Goal: Task Accomplishment & Management: Use online tool/utility

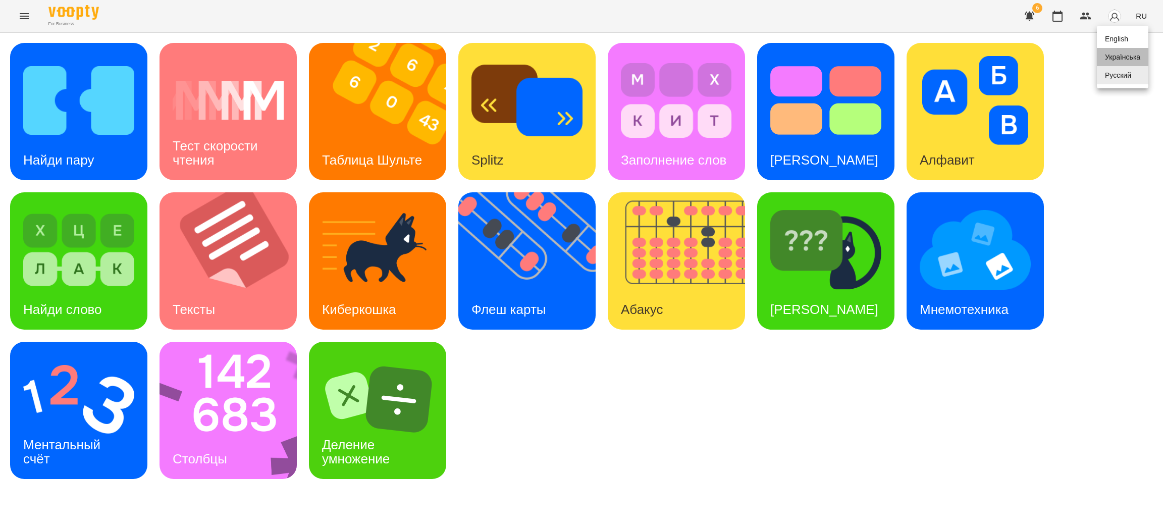
click at [1134, 57] on div "Українська" at bounding box center [1122, 57] width 51 height 18
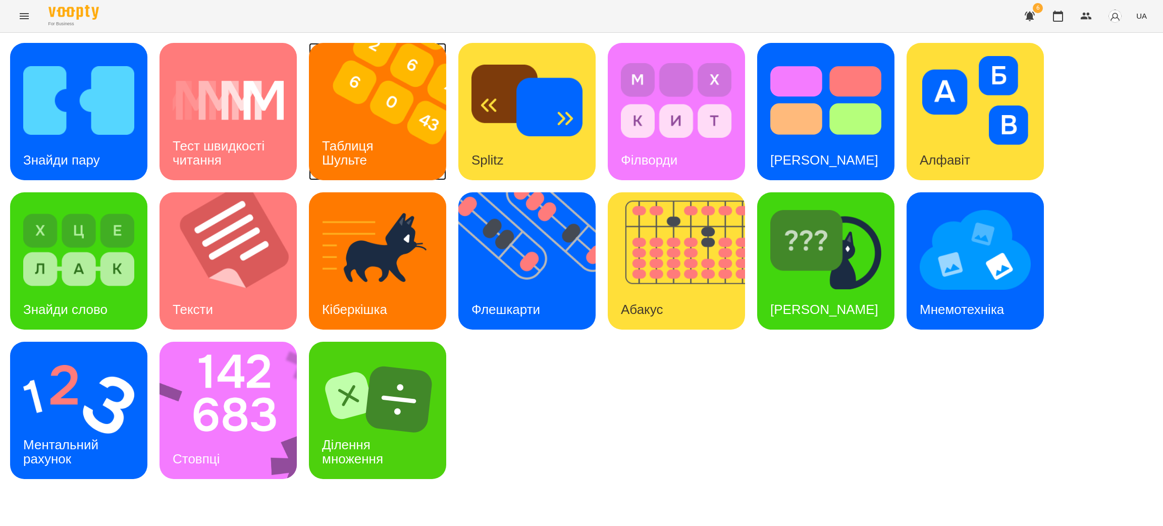
click at [384, 130] on div "Таблиця Шульте" at bounding box center [349, 153] width 81 height 54
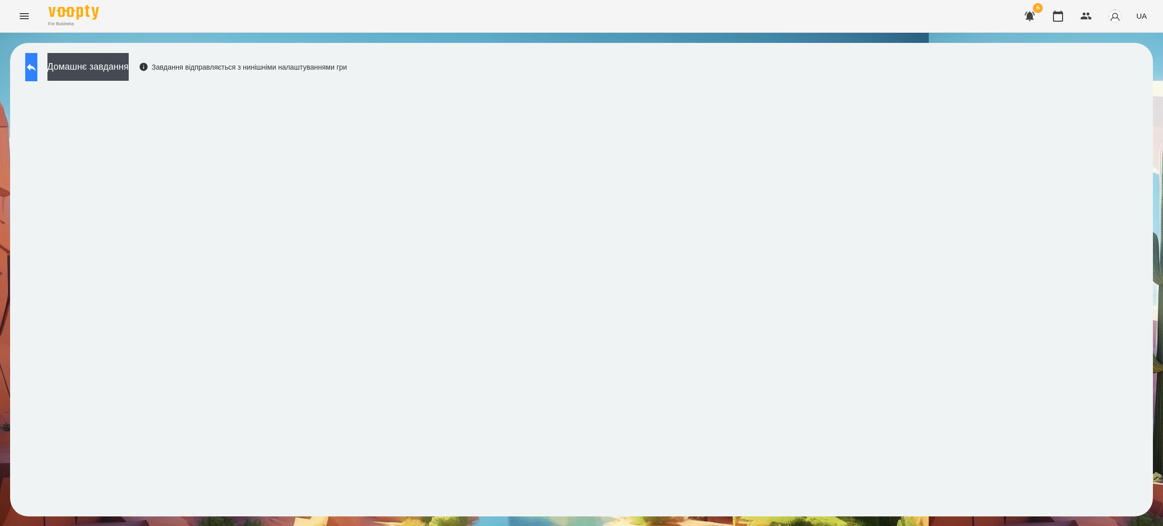
click at [37, 69] on button at bounding box center [31, 67] width 12 height 28
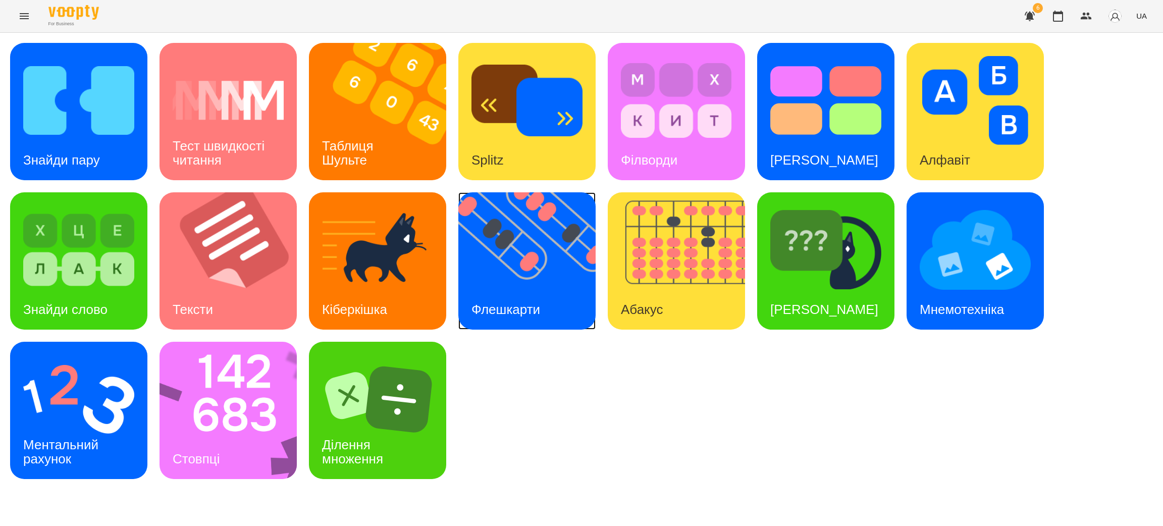
click at [493, 277] on img at bounding box center [533, 260] width 150 height 137
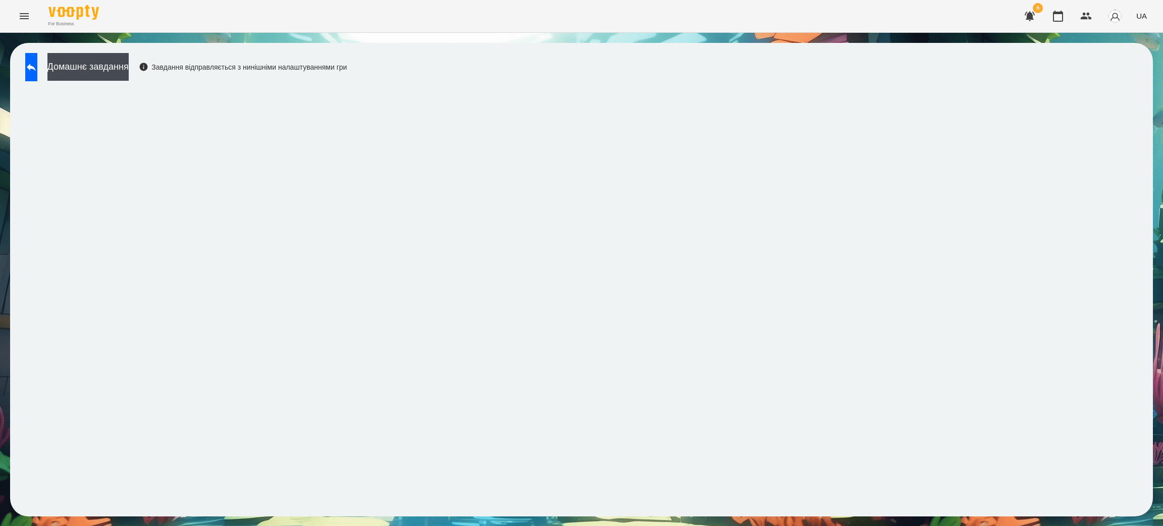
drag, startPoint x: 41, startPoint y: 64, endPoint x: 139, endPoint y: 14, distance: 109.9
click at [37, 64] on icon at bounding box center [31, 67] width 12 height 12
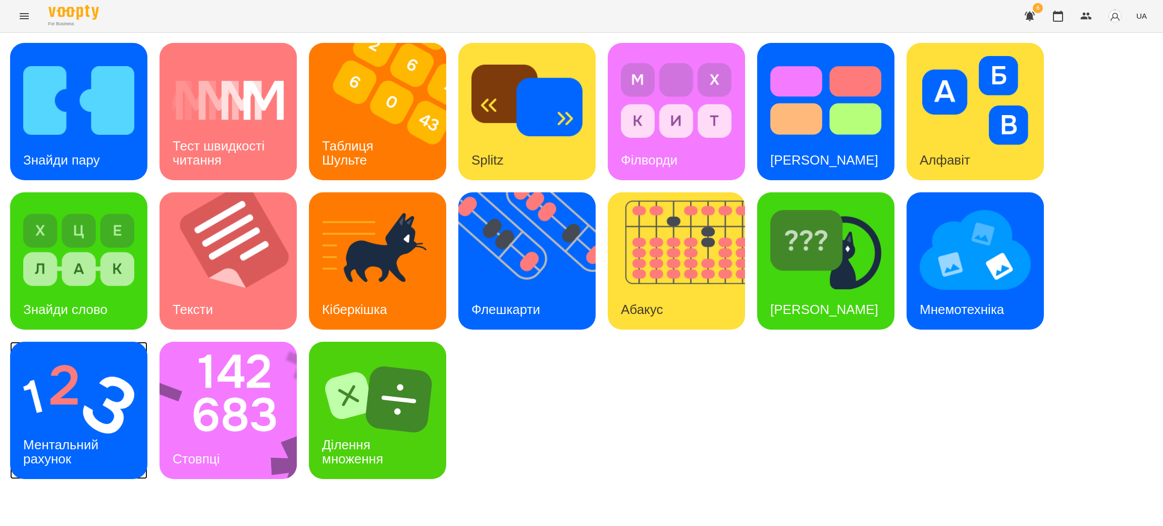
click at [72, 425] on div "Ментальний рахунок" at bounding box center [62, 452] width 105 height 54
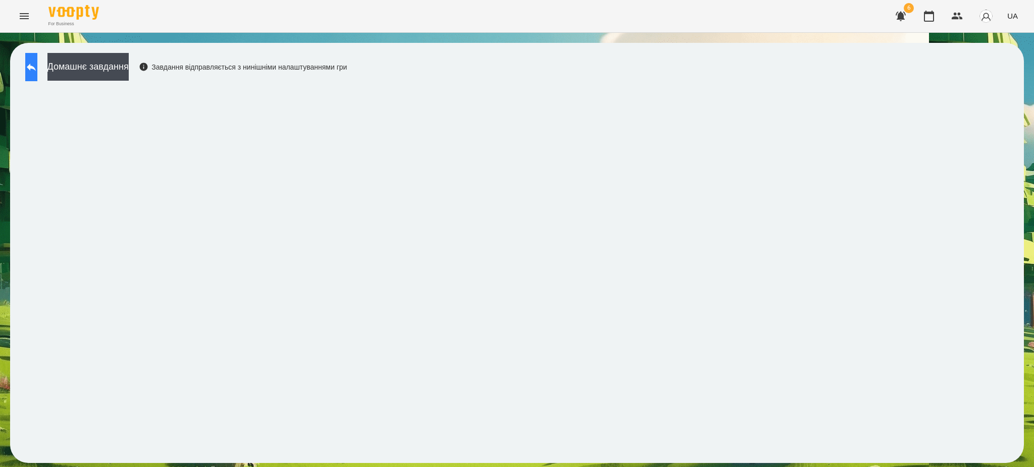
click at [35, 66] on icon at bounding box center [31, 67] width 12 height 12
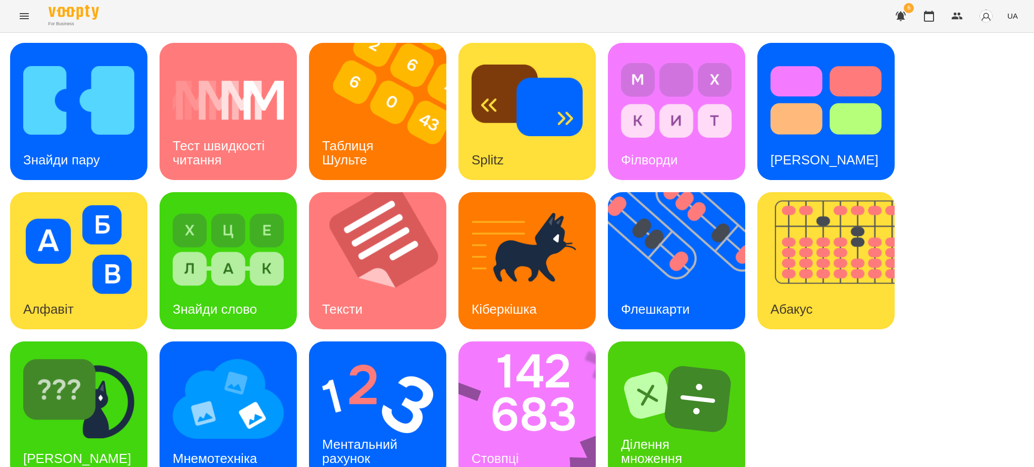
scroll to position [21, 0]
click at [97, 380] on img at bounding box center [78, 399] width 111 height 89
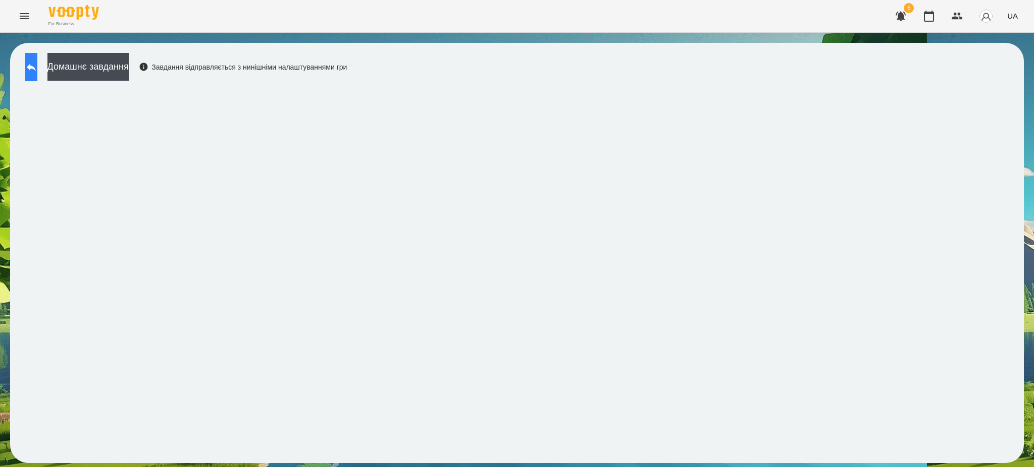
click at [36, 66] on icon at bounding box center [31, 68] width 9 height 8
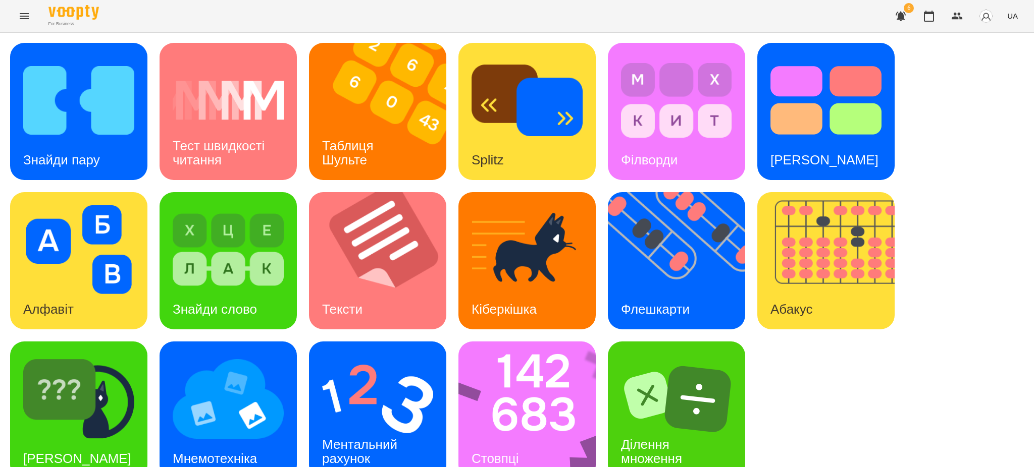
scroll to position [21, 0]
click at [67, 100] on img at bounding box center [78, 100] width 111 height 89
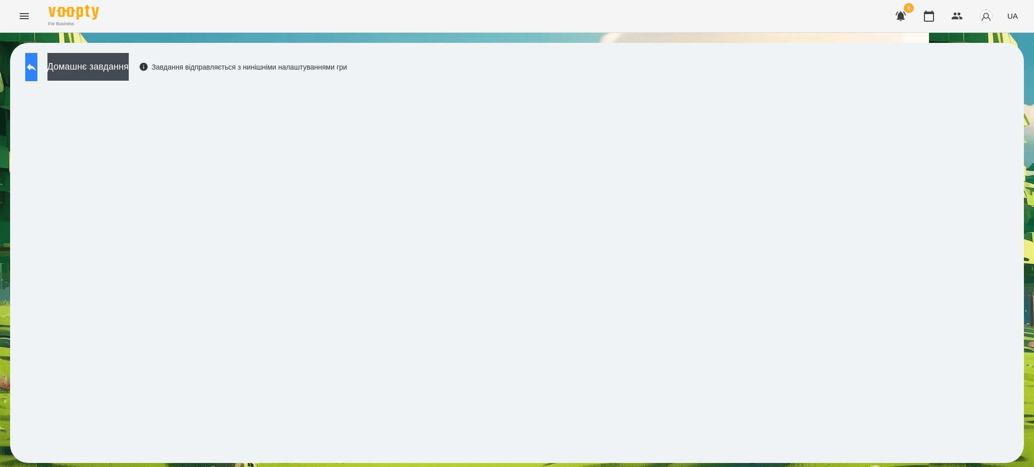
click at [37, 64] on button at bounding box center [31, 67] width 12 height 28
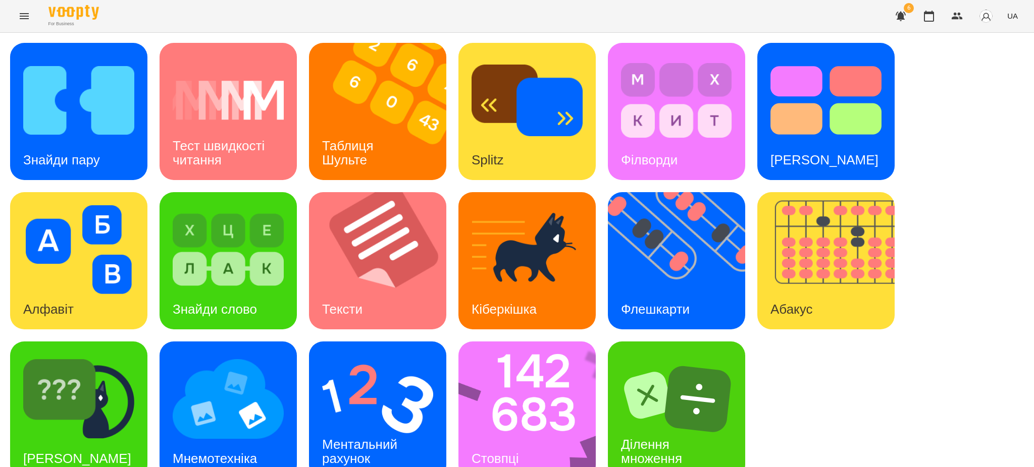
scroll to position [21, 0]
click at [248, 389] on img at bounding box center [228, 399] width 111 height 89
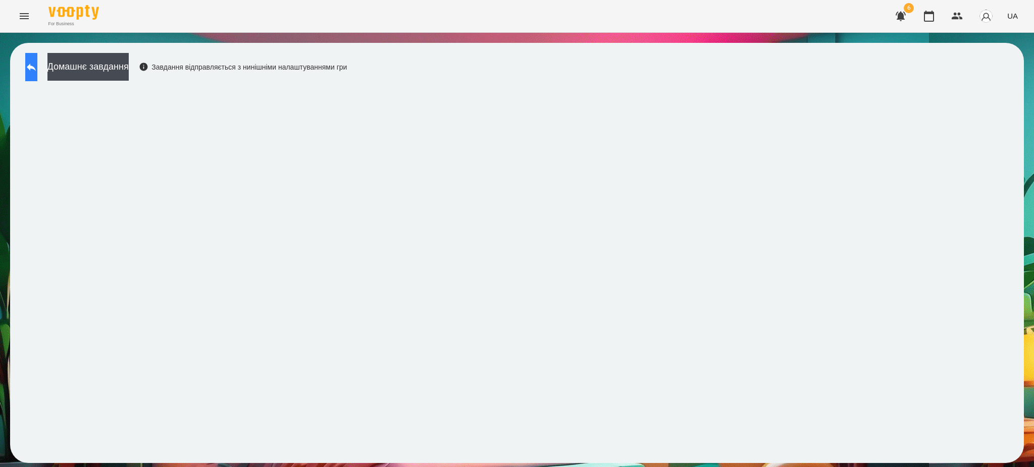
click at [28, 71] on button at bounding box center [31, 67] width 12 height 28
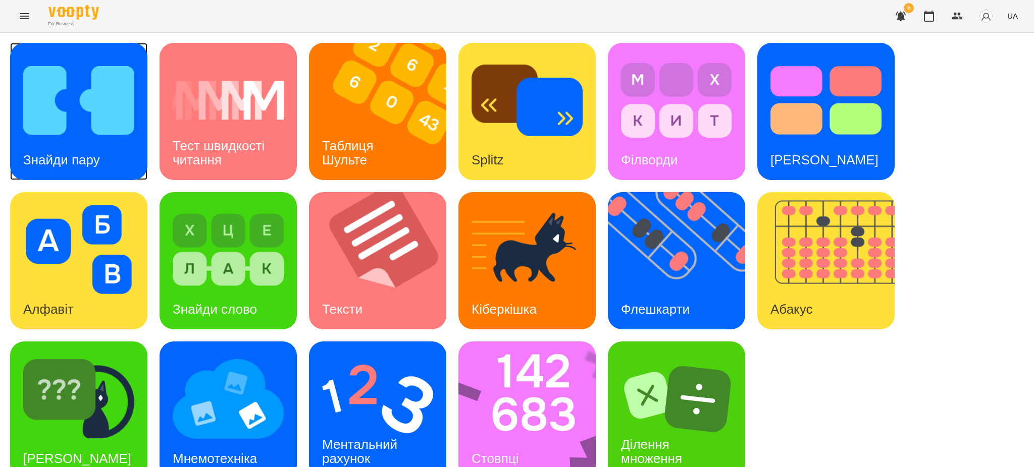
click at [73, 136] on img at bounding box center [78, 100] width 111 height 89
click at [19, 11] on icon "Menu" at bounding box center [24, 16] width 12 height 12
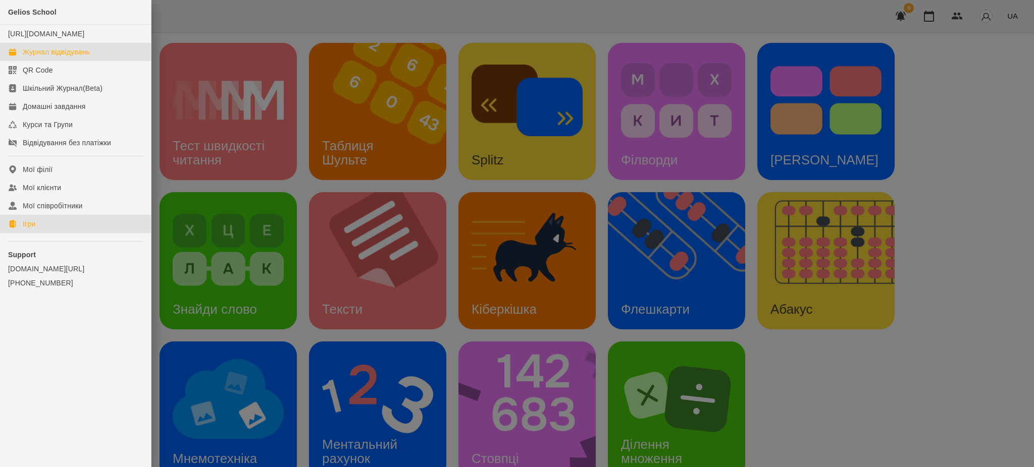
click at [78, 57] on div "Журнал відвідувань" at bounding box center [56, 52] width 67 height 10
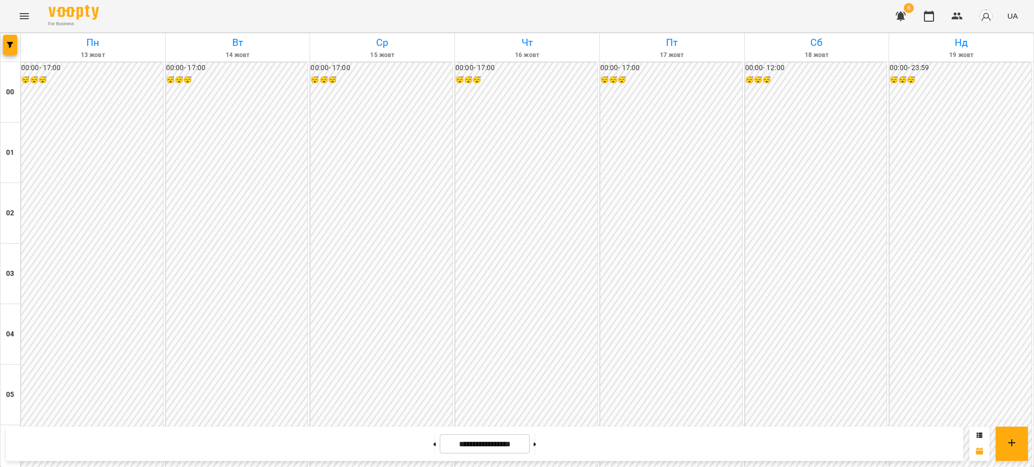
scroll to position [1009, 0]
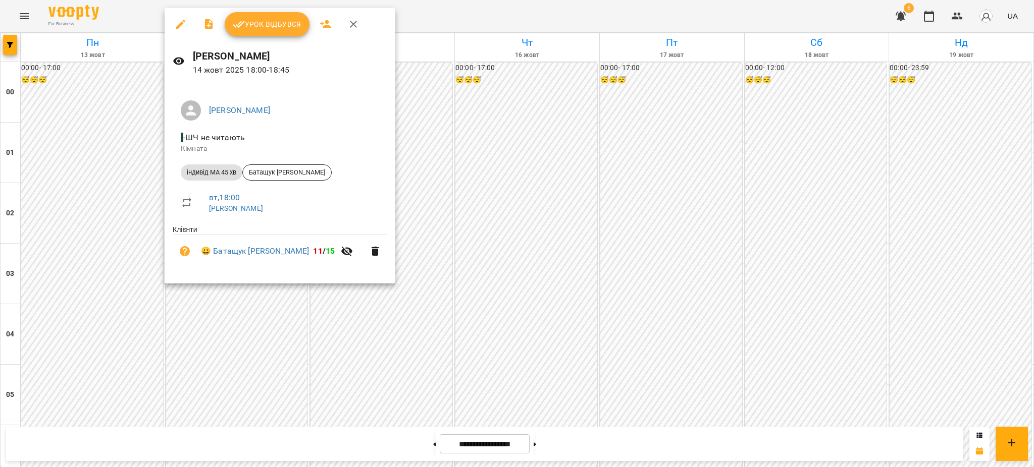
click at [275, 24] on span "Урок відбувся" at bounding box center [267, 24] width 69 height 12
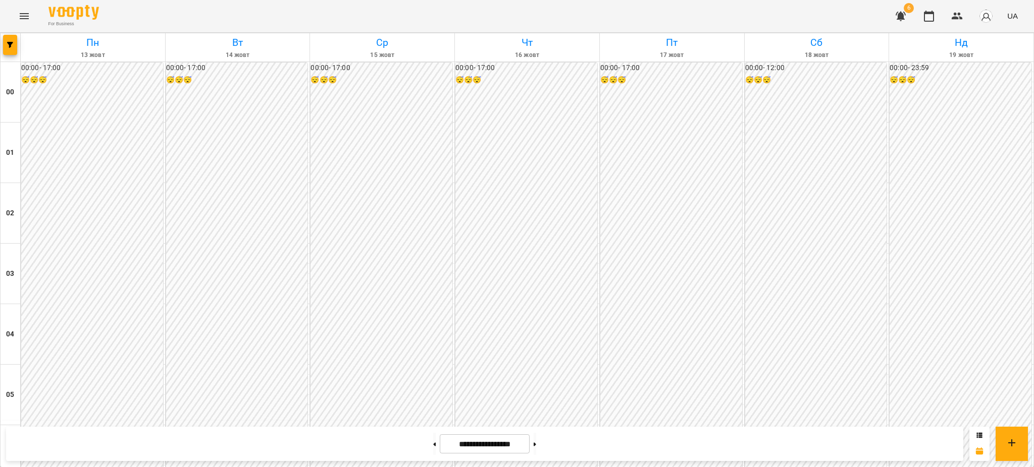
scroll to position [1009, 0]
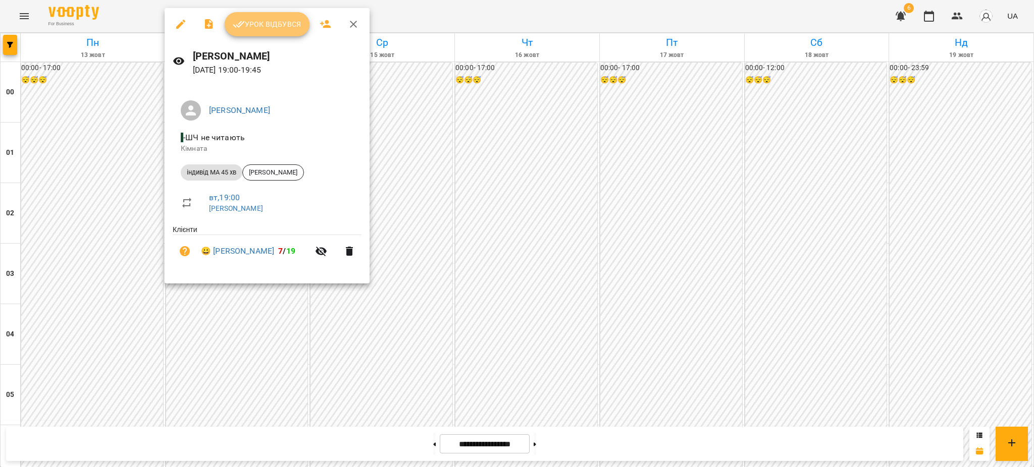
click at [260, 21] on span "Урок відбувся" at bounding box center [267, 24] width 69 height 12
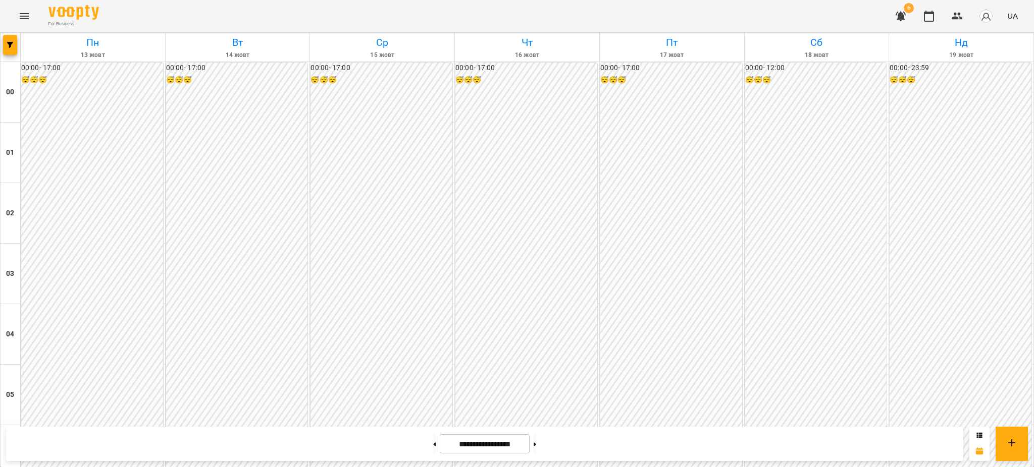
scroll to position [1009, 0]
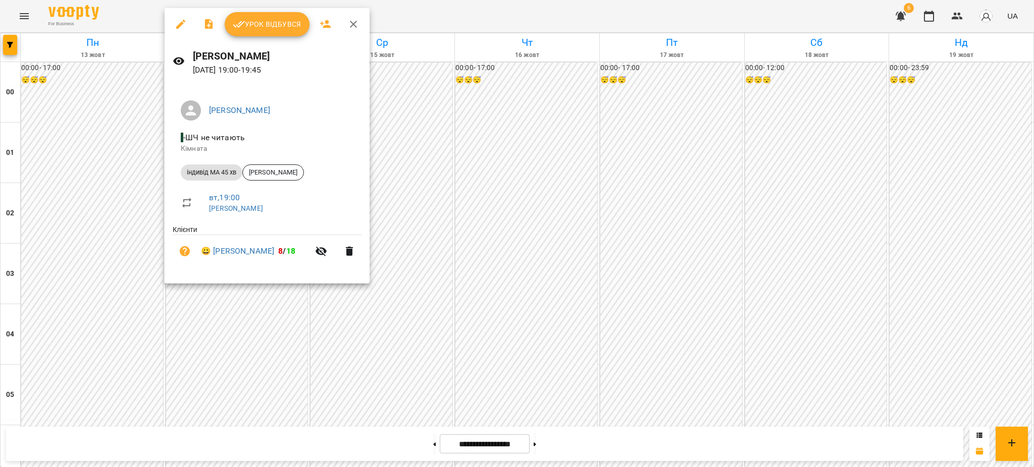
click at [267, 27] on span "Урок відбувся" at bounding box center [267, 24] width 69 height 12
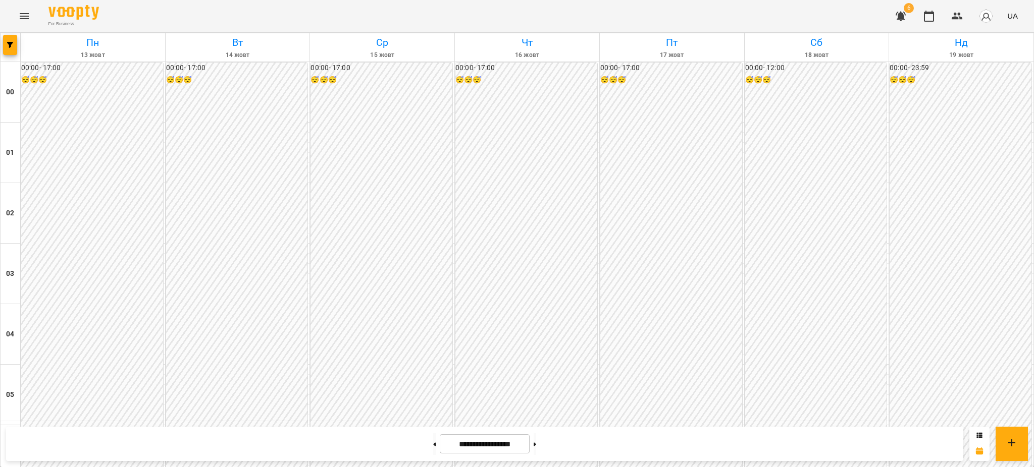
scroll to position [1009, 0]
click at [23, 15] on icon "Menu" at bounding box center [24, 16] width 12 height 12
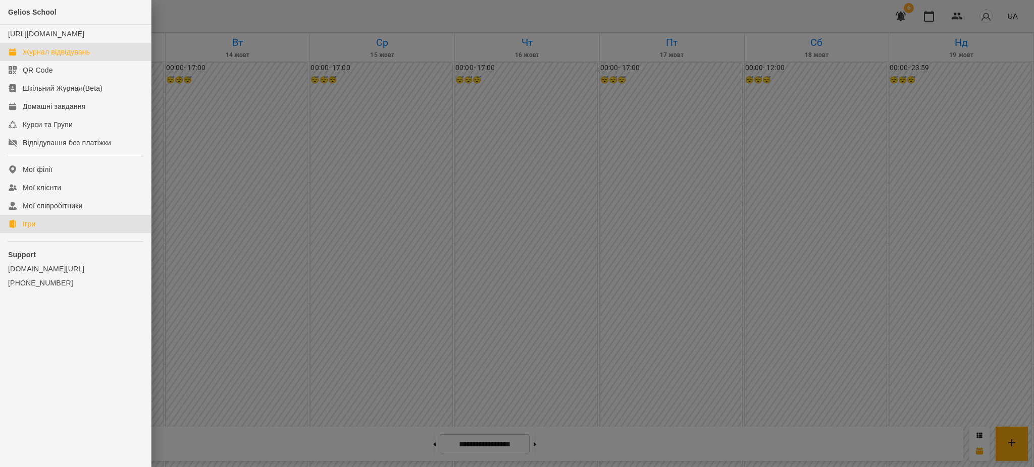
click at [23, 229] on div "Ігри" at bounding box center [29, 224] width 13 height 10
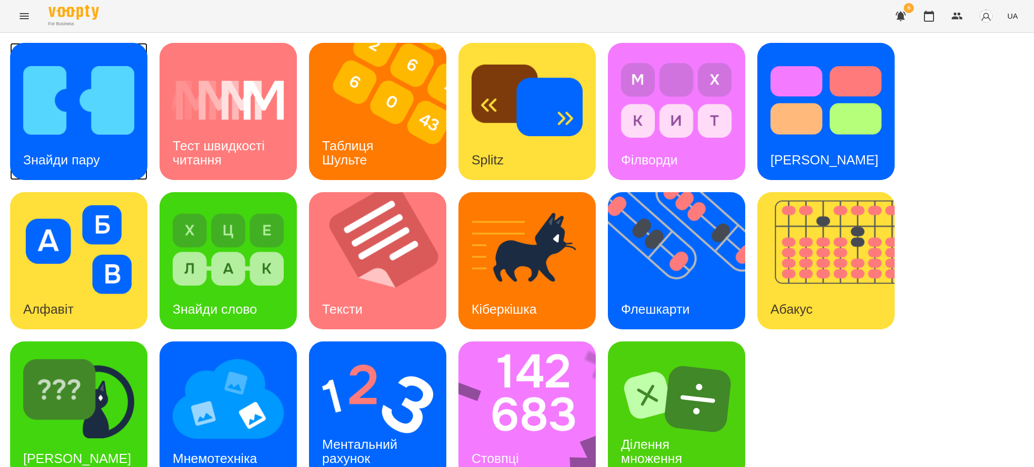
click at [82, 134] on img at bounding box center [78, 100] width 111 height 89
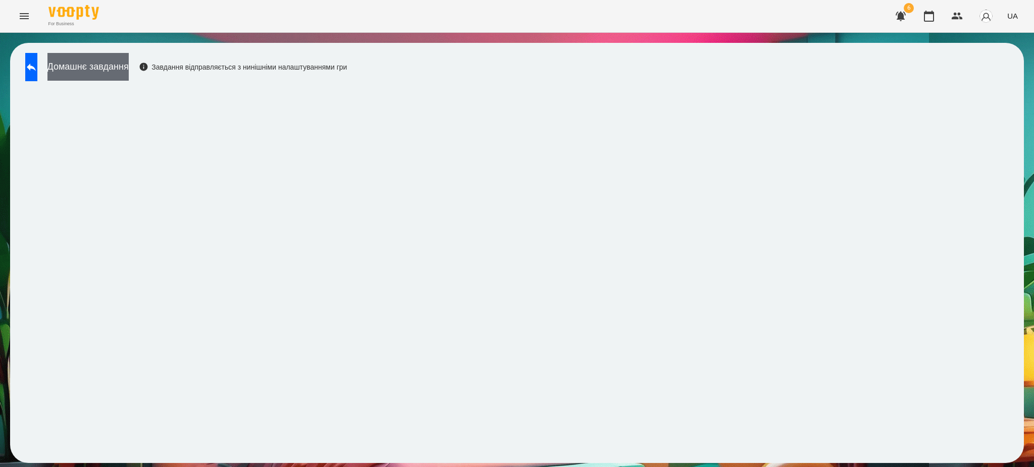
click at [128, 69] on button "Домашнє завдання" at bounding box center [87, 67] width 81 height 28
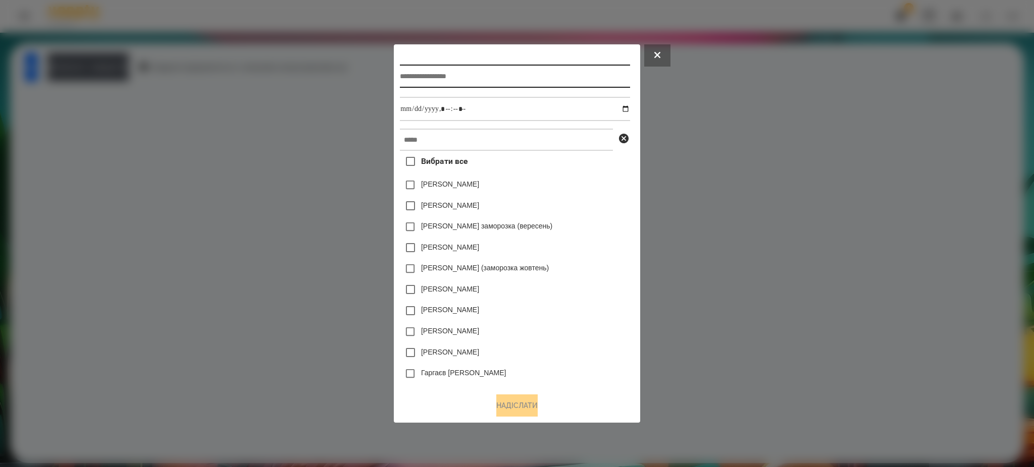
click at [450, 78] on input "text" at bounding box center [515, 76] width 230 height 23
type input "**********"
click at [443, 108] on input "datetime-local" at bounding box center [515, 109] width 230 height 24
click at [629, 111] on input "datetime-local" at bounding box center [515, 109] width 230 height 24
type input "**********"
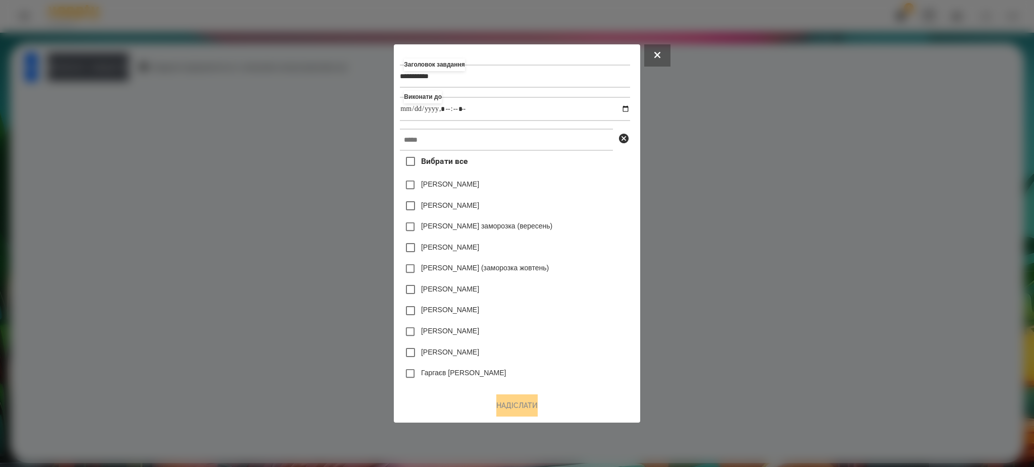
click at [559, 305] on div "[PERSON_NAME]" at bounding box center [515, 310] width 230 height 21
click at [420, 145] on input "text" at bounding box center [506, 140] width 213 height 22
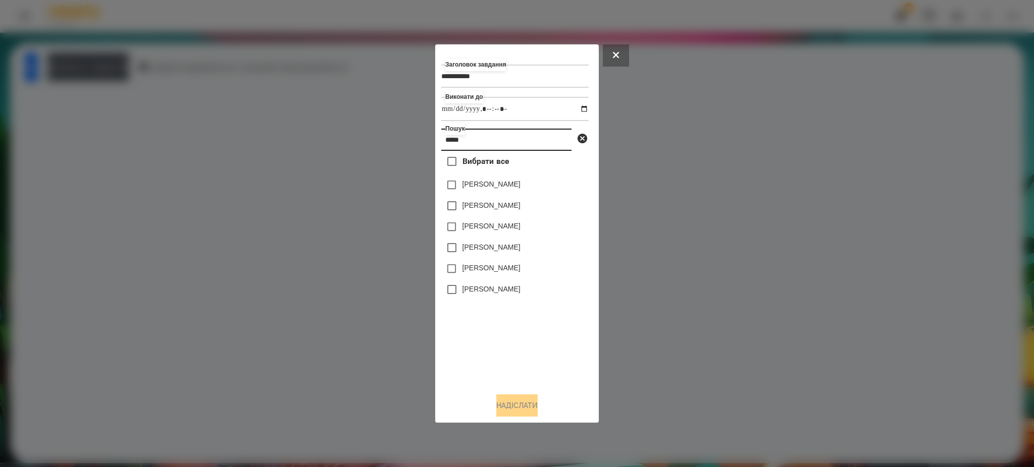
type input "*****"
click at [479, 272] on label "[PERSON_NAME]" at bounding box center [491, 268] width 58 height 10
click at [505, 404] on button "Надіслати" at bounding box center [516, 406] width 41 height 22
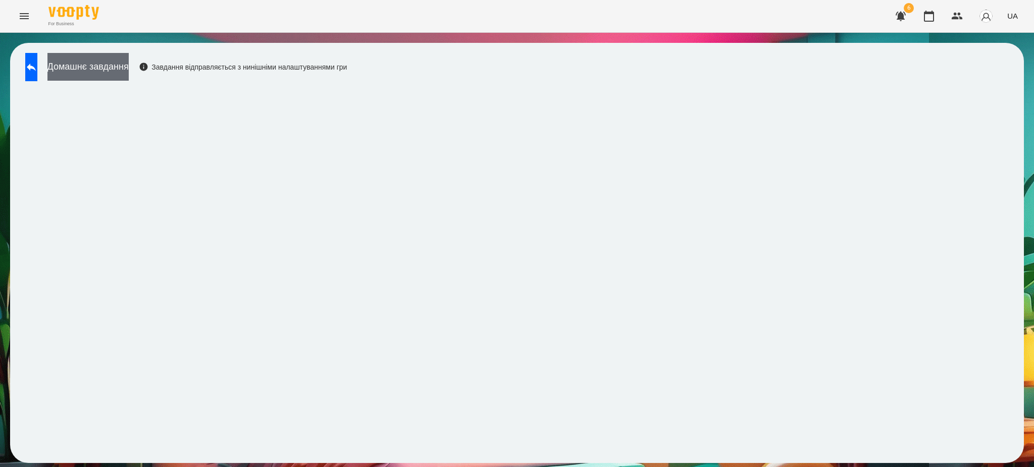
click at [120, 69] on button "Домашнє завдання" at bounding box center [87, 67] width 81 height 28
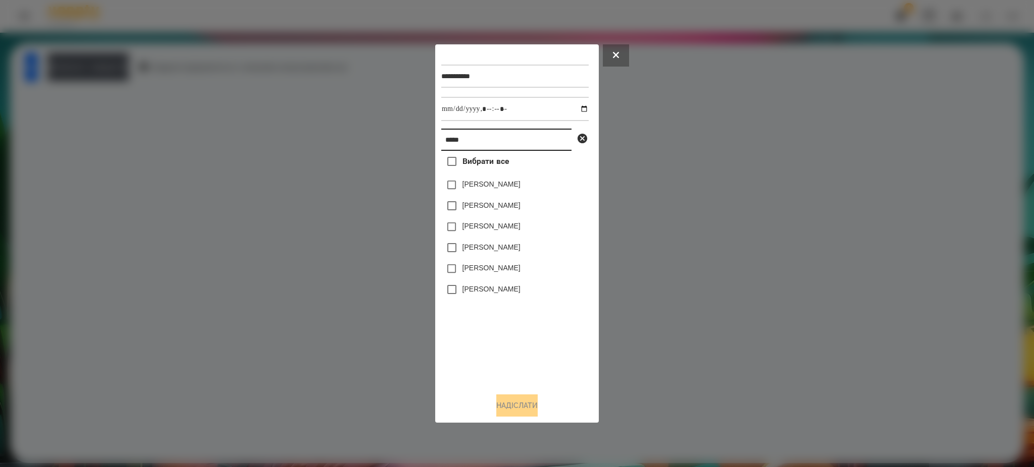
click at [483, 138] on input "*****" at bounding box center [506, 140] width 130 height 22
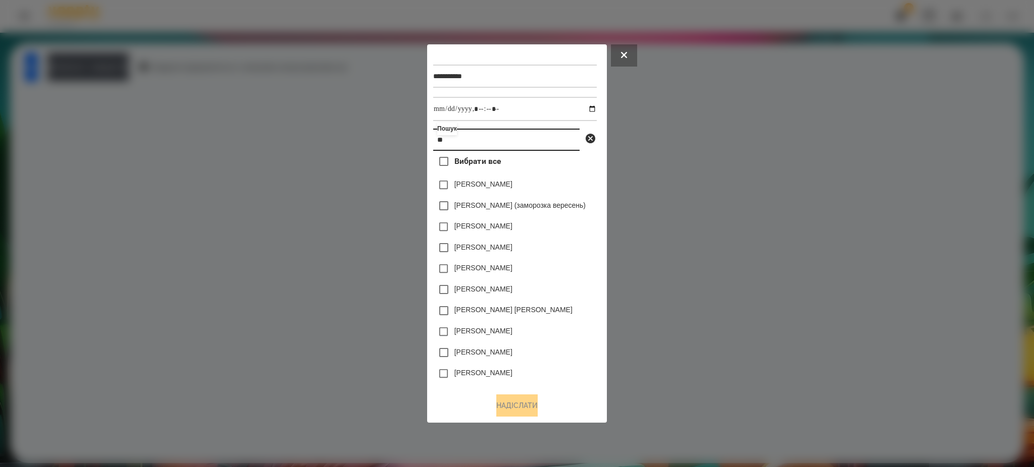
type input "*"
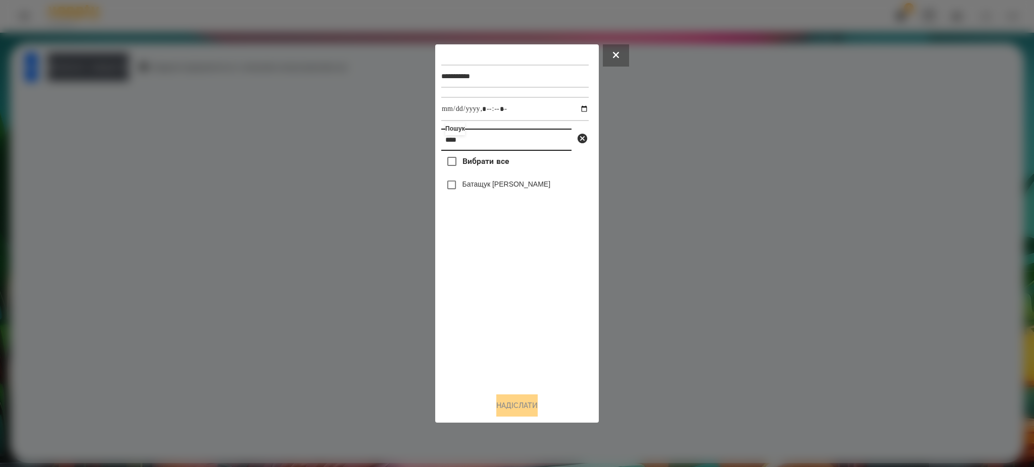
type input "****"
click at [479, 184] on label "Батащук [PERSON_NAME]" at bounding box center [506, 184] width 88 height 10
click at [512, 408] on button "Надіслати" at bounding box center [516, 406] width 41 height 22
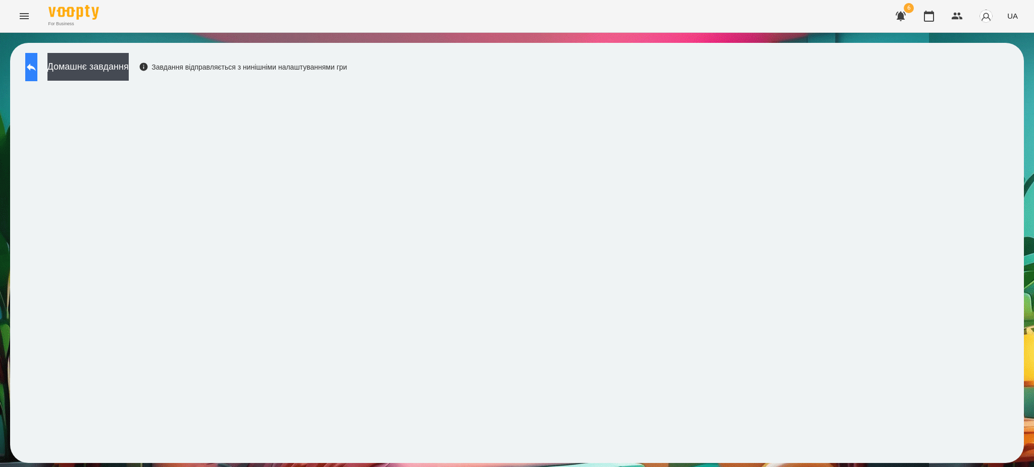
click at [37, 69] on icon at bounding box center [31, 67] width 12 height 12
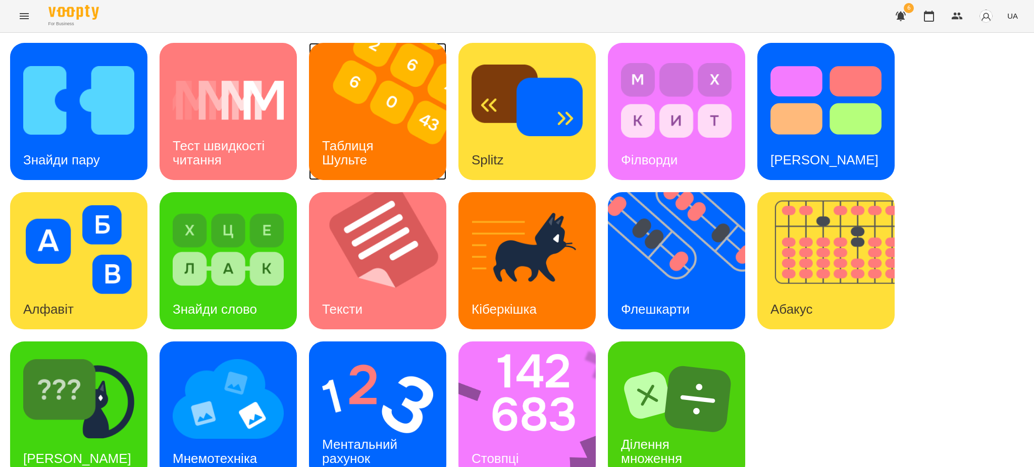
click at [359, 151] on h3 "Таблиця Шульте" at bounding box center [349, 152] width 55 height 29
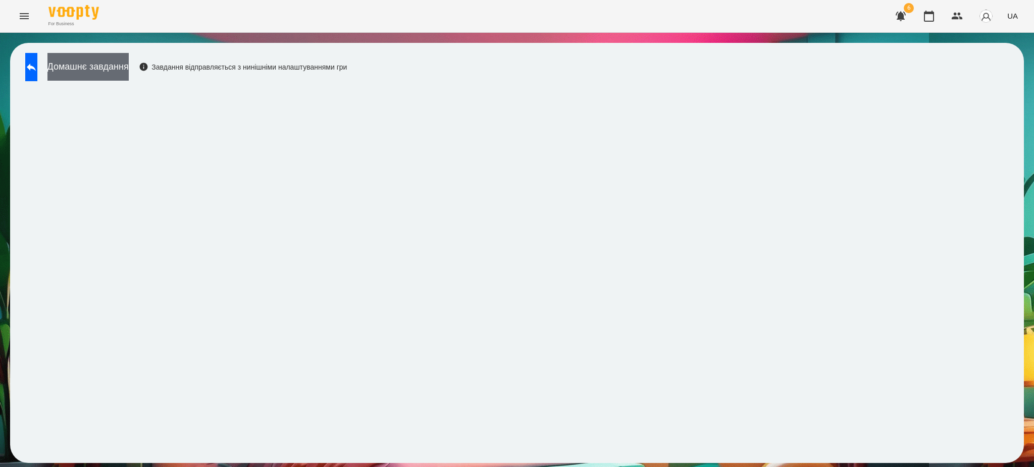
click at [129, 65] on button "Домашнє завдання" at bounding box center [87, 67] width 81 height 28
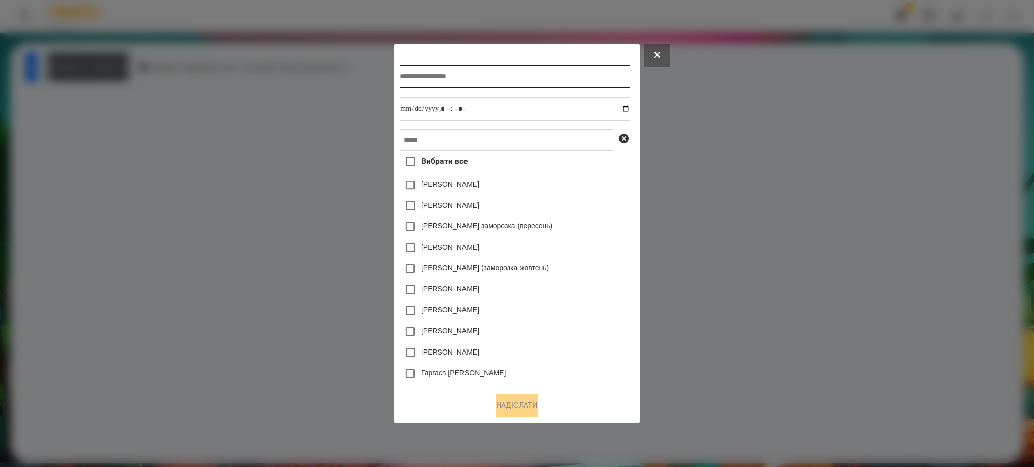
click at [450, 78] on input "text" at bounding box center [515, 76] width 230 height 23
type input "**********"
click at [466, 104] on input "datetime-local" at bounding box center [515, 109] width 230 height 24
click at [629, 109] on input "datetime-local" at bounding box center [515, 109] width 230 height 24
type input "**********"
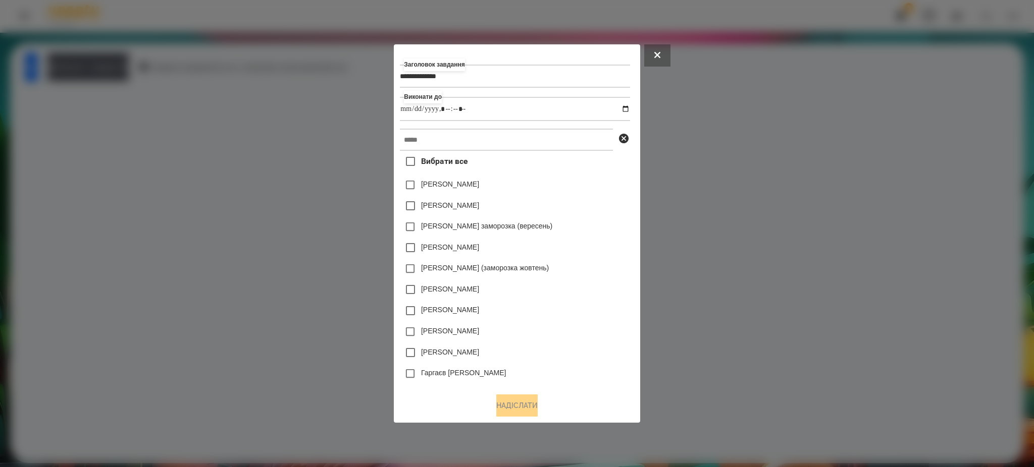
click at [614, 224] on div "[PERSON_NAME] заморозка (вересень)" at bounding box center [515, 227] width 230 height 21
click at [426, 140] on input "text" at bounding box center [506, 140] width 213 height 22
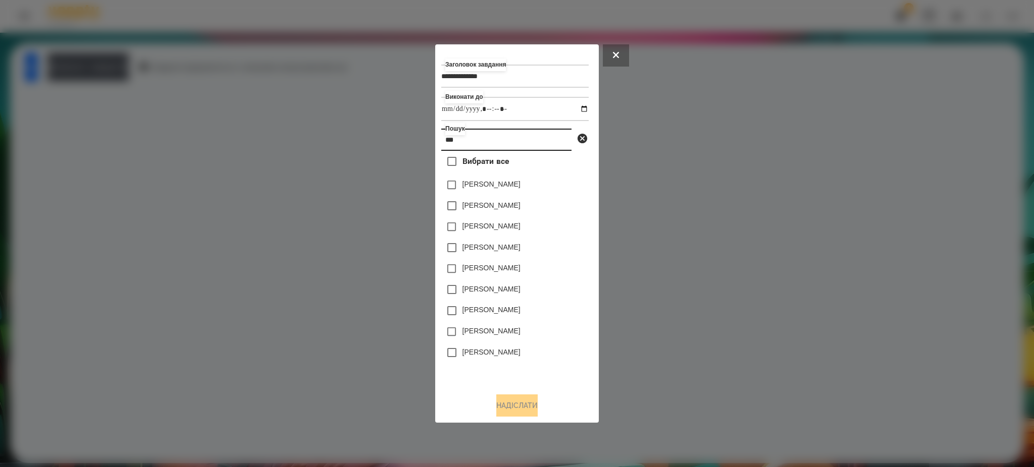
type input "***"
click at [523, 403] on button "Надіслати" at bounding box center [516, 406] width 41 height 22
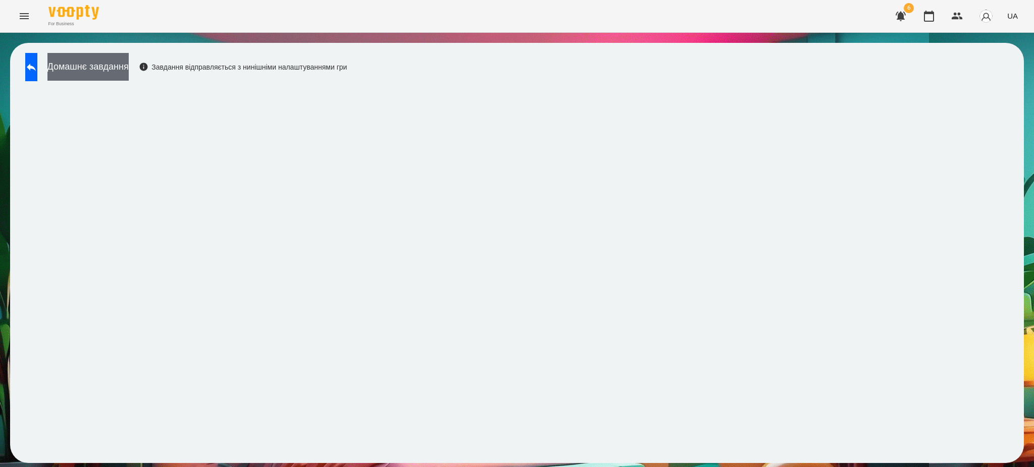
click at [120, 73] on button "Домашнє завдання" at bounding box center [87, 67] width 81 height 28
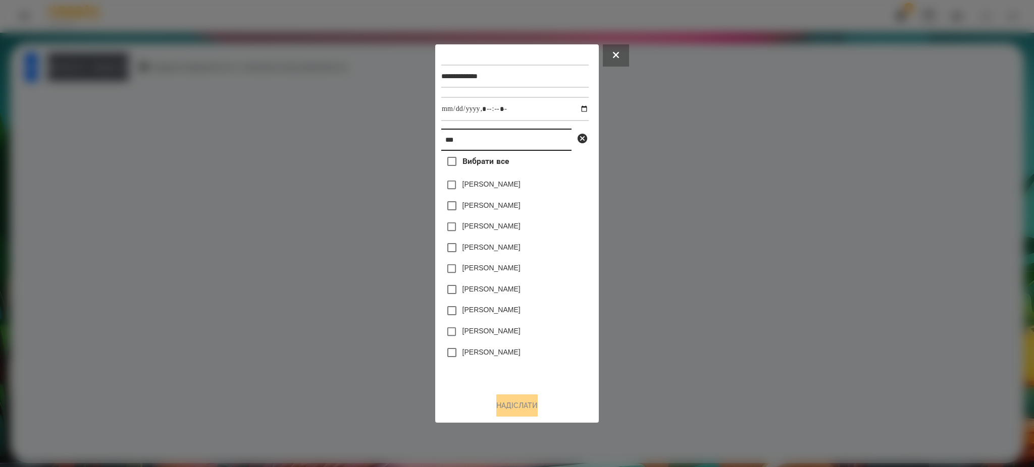
click at [466, 138] on input "***" at bounding box center [506, 140] width 130 height 22
type input "*"
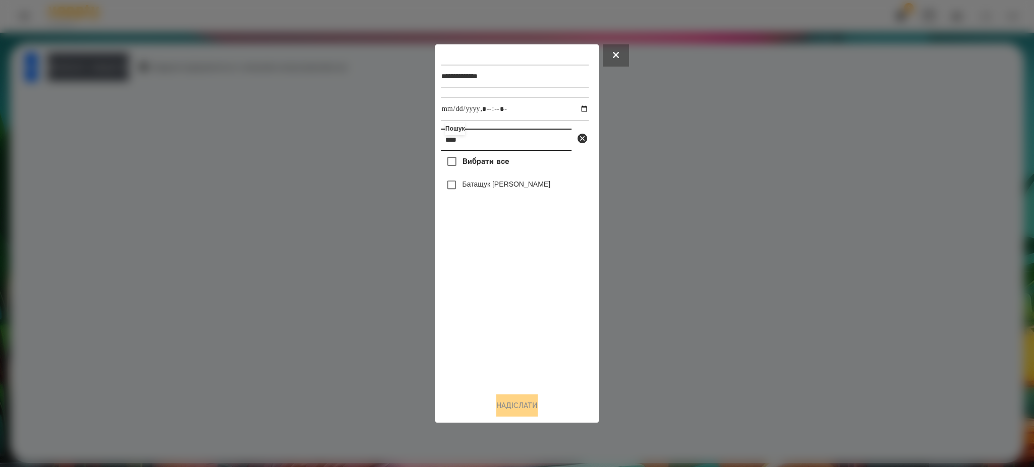
type input "****"
click at [520, 403] on button "Надіслати" at bounding box center [516, 406] width 41 height 22
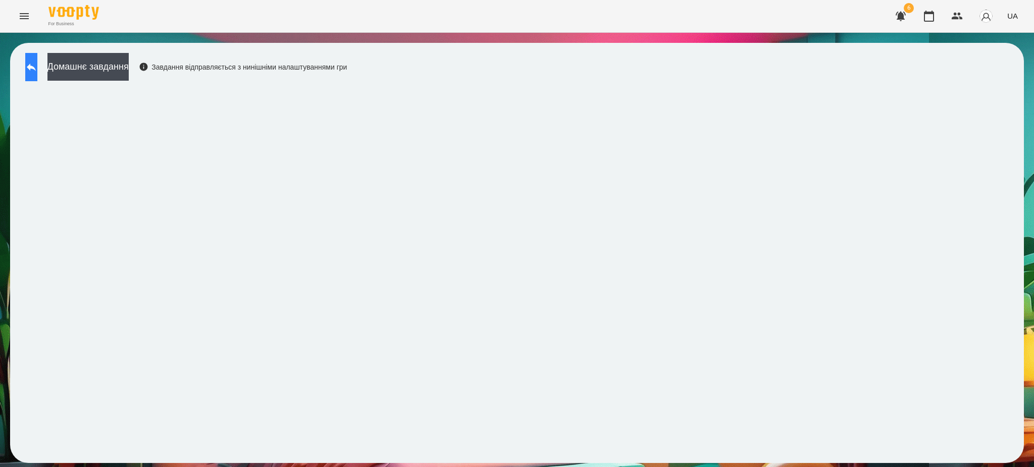
click at [37, 68] on icon at bounding box center [31, 67] width 12 height 12
